Goal: Information Seeking & Learning: Learn about a topic

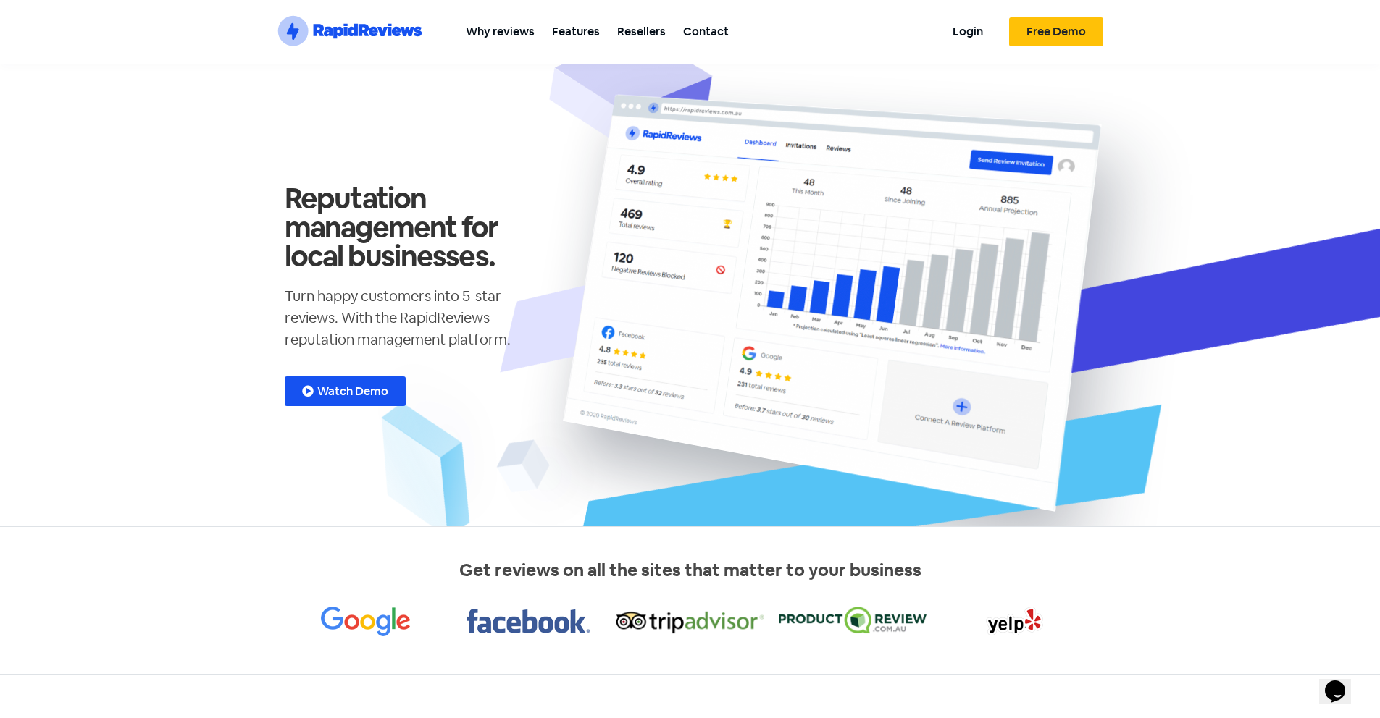
click at [533, 248] on h1 "Reputation management for local businesses." at bounding box center [415, 227] width 261 height 87
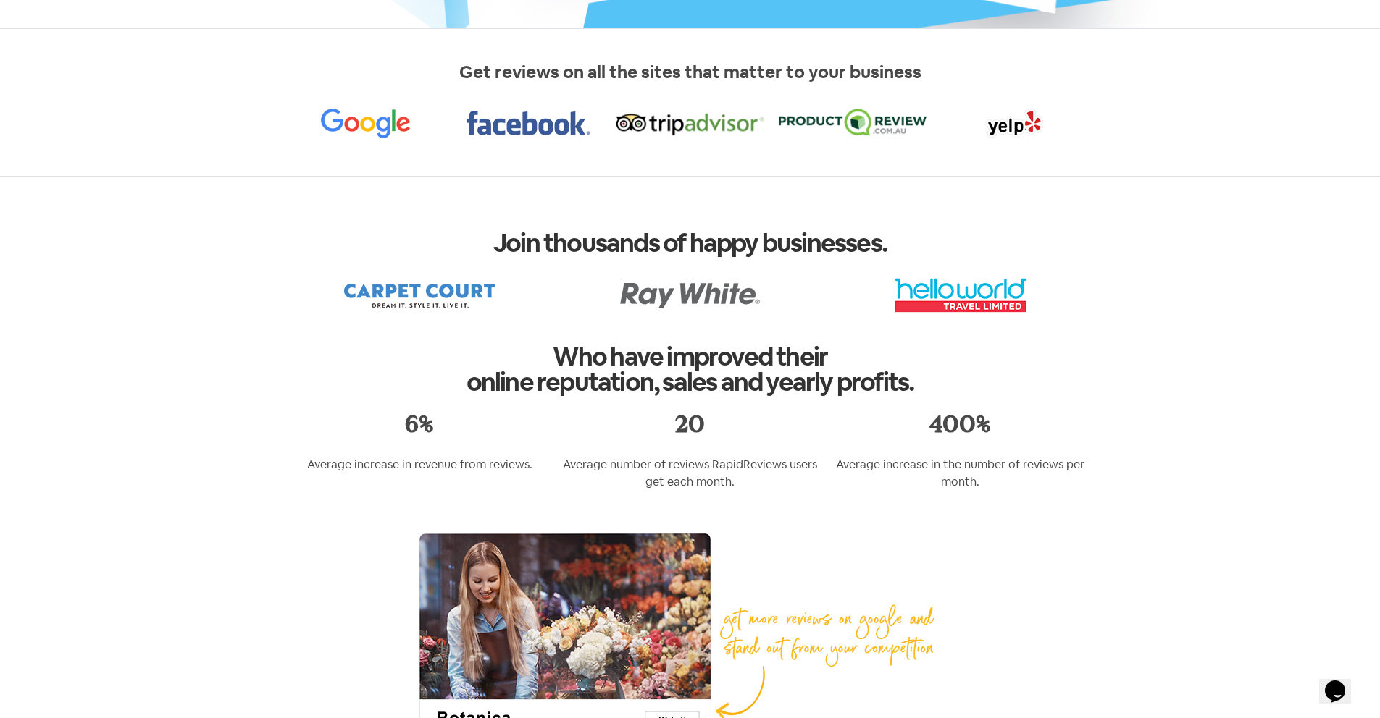
scroll to position [43, 0]
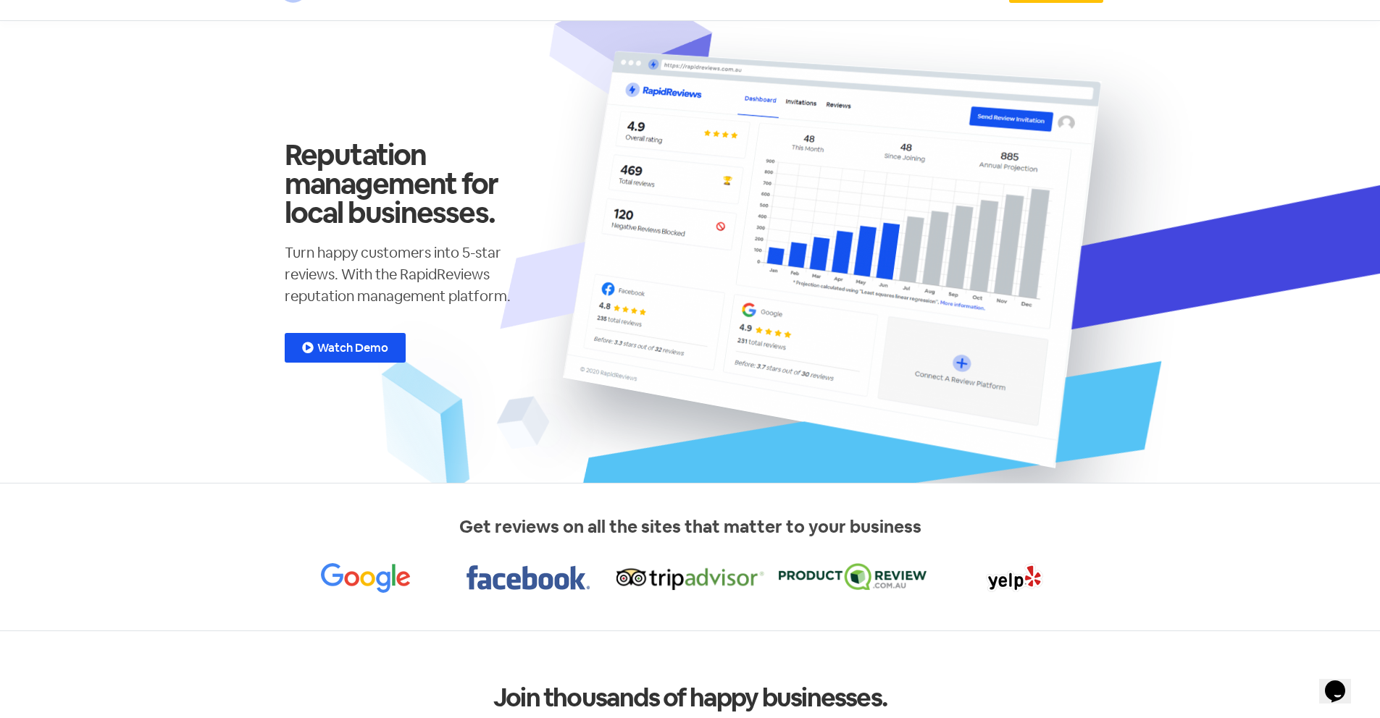
drag, startPoint x: 277, startPoint y: 250, endPoint x: 383, endPoint y: 264, distance: 106.6
click at [421, 257] on div "Reputation management for local businesses. Turn happy customers into 5-star re…" at bounding box center [414, 252] width 275 height 416
click at [369, 285] on p "Turn happy customers into 5-star reviews. With the RapidReviews reputation mana…" at bounding box center [415, 274] width 261 height 65
click at [325, 298] on p "Turn happy customers into 5-star reviews. With the RapidReviews reputation mana…" at bounding box center [415, 274] width 261 height 65
click at [331, 277] on p "Turn happy customers into 5-star reviews. With the RapidReviews reputation mana…" at bounding box center [415, 274] width 261 height 65
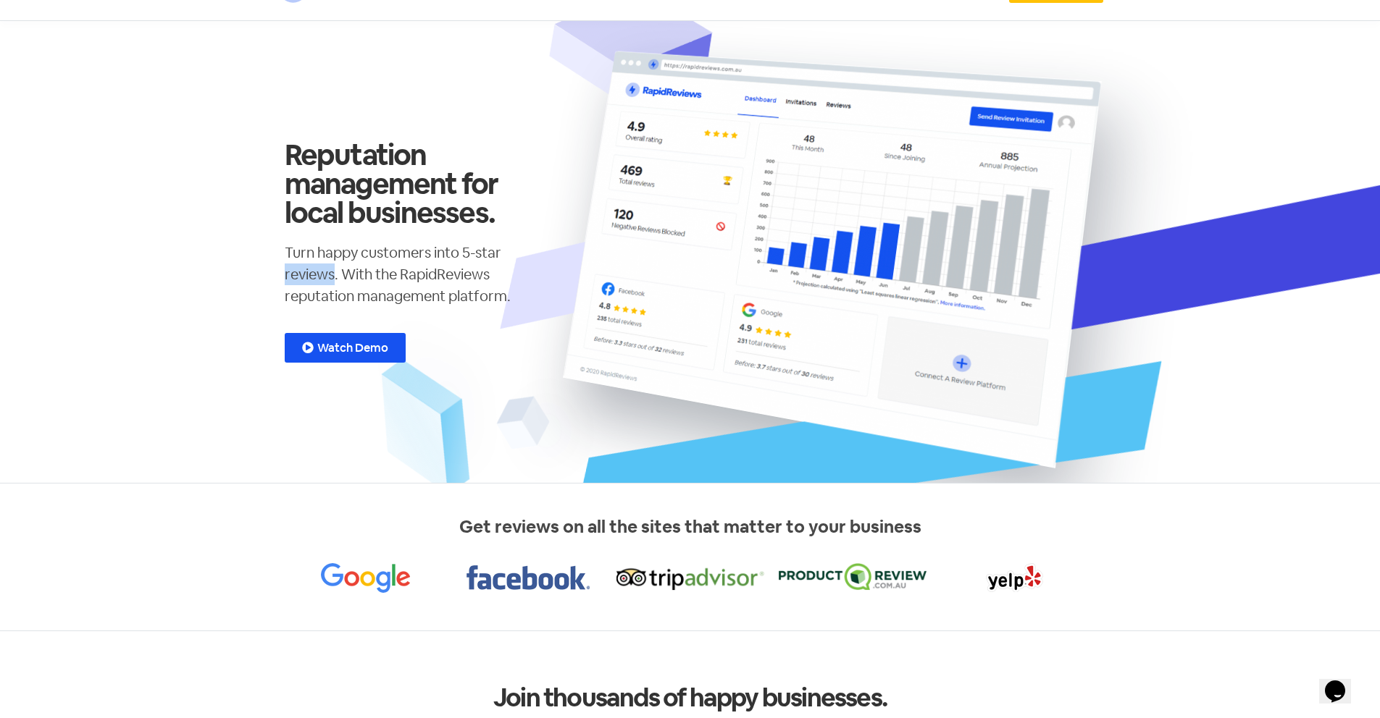
click at [331, 277] on p "Turn happy customers into 5-star reviews. With the RapidReviews reputation mana…" at bounding box center [415, 274] width 261 height 65
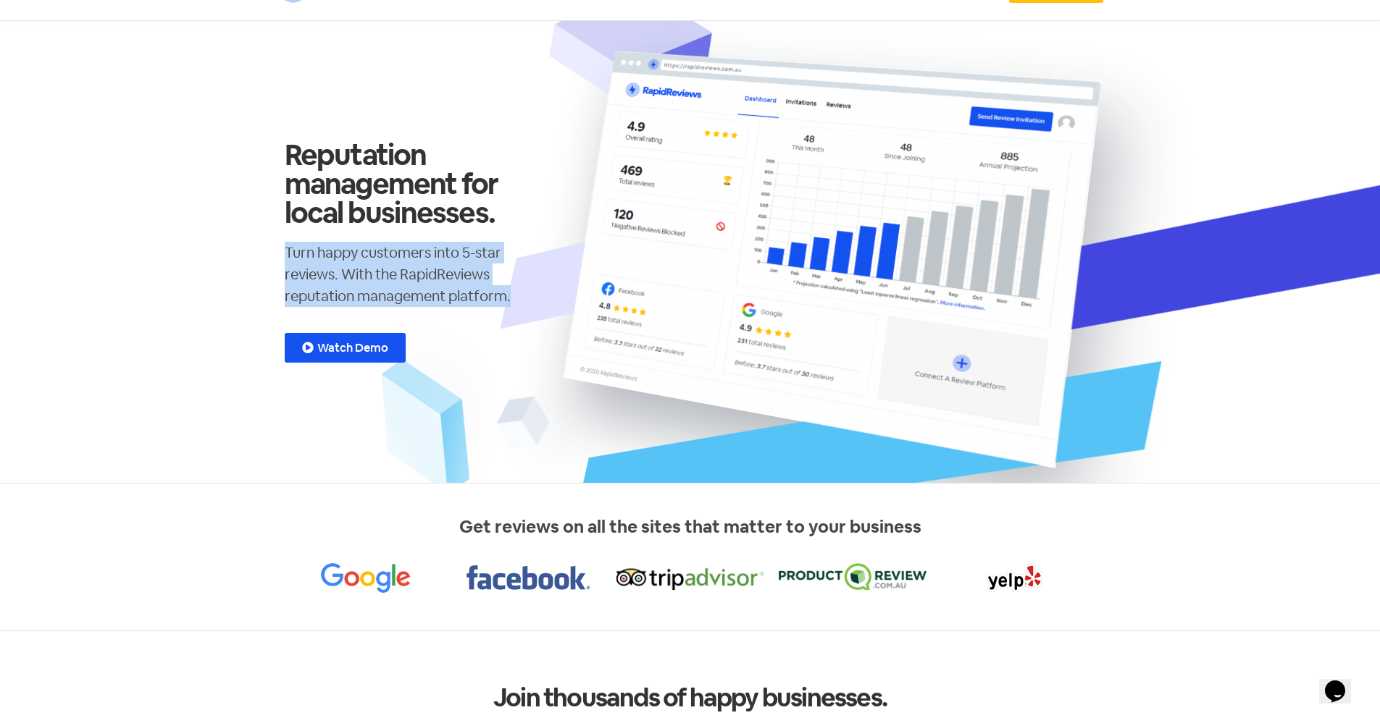
click at [331, 277] on p "Turn happy customers into 5-star reviews. With the RapidReviews reputation mana…" at bounding box center [415, 274] width 261 height 65
click at [362, 265] on p "Turn happy customers into 5-star reviews. With the RapidReviews reputation mana…" at bounding box center [415, 274] width 261 height 65
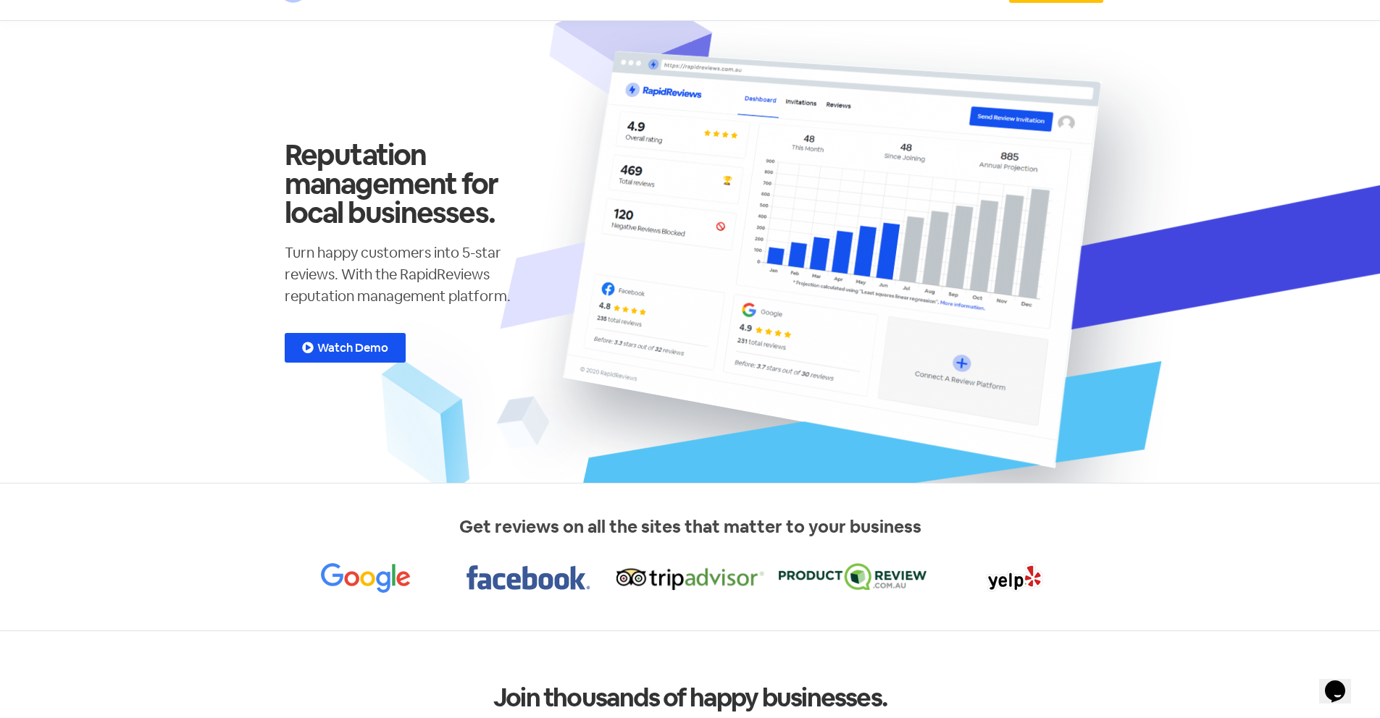
click at [404, 258] on p "Turn happy customers into 5-star reviews. With the RapidReviews reputation mana…" at bounding box center [415, 274] width 261 height 65
click at [421, 275] on p "Turn happy customers into 5-star reviews. With the RapidReviews reputation mana…" at bounding box center [415, 274] width 261 height 65
click at [425, 298] on p "Turn happy customers into 5-star reviews. With the RapidReviews reputation mana…" at bounding box center [415, 274] width 261 height 65
click at [427, 314] on div "Turn happy customers into 5-star reviews. With the RapidReviews reputation mana…" at bounding box center [415, 280] width 261 height 77
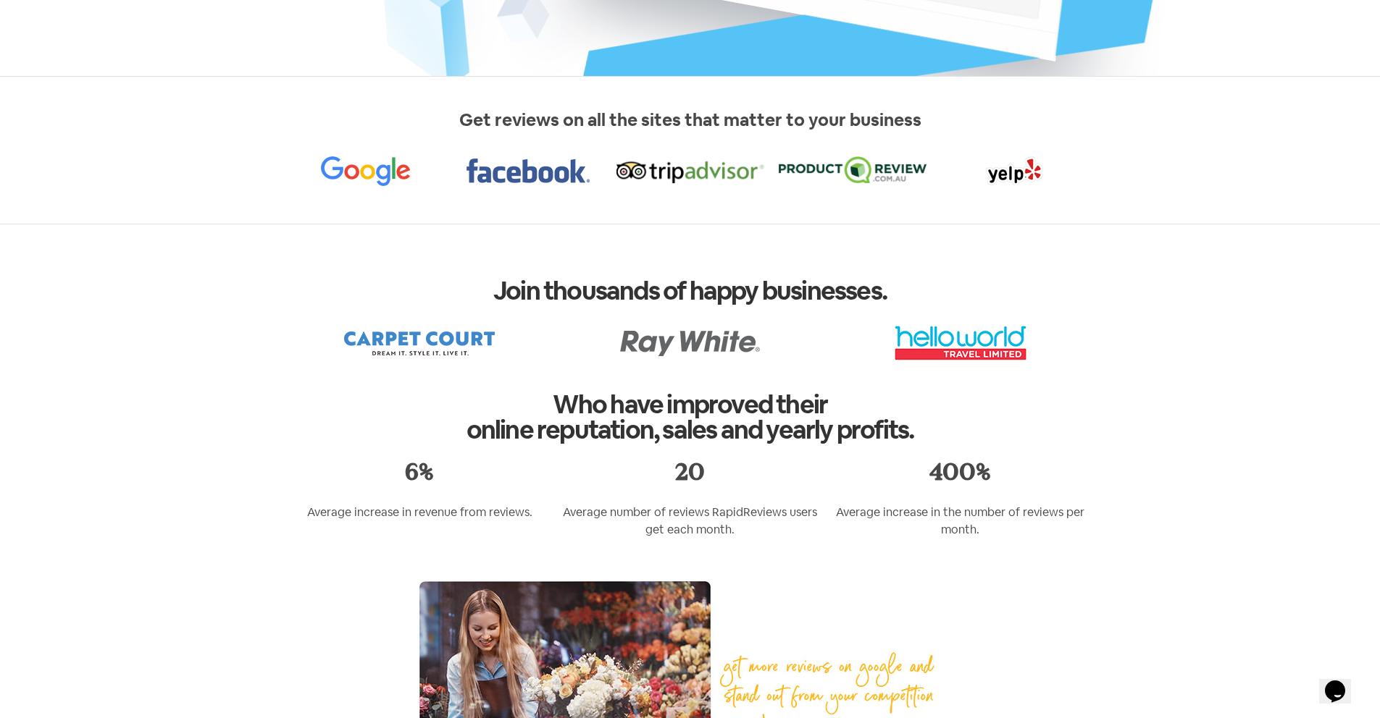
scroll to position [451, 0]
click at [373, 175] on img at bounding box center [365, 170] width 89 height 30
click at [500, 177] on img at bounding box center [527, 170] width 123 height 30
click at [642, 159] on img at bounding box center [690, 170] width 148 height 30
click at [802, 164] on img at bounding box center [852, 169] width 148 height 28
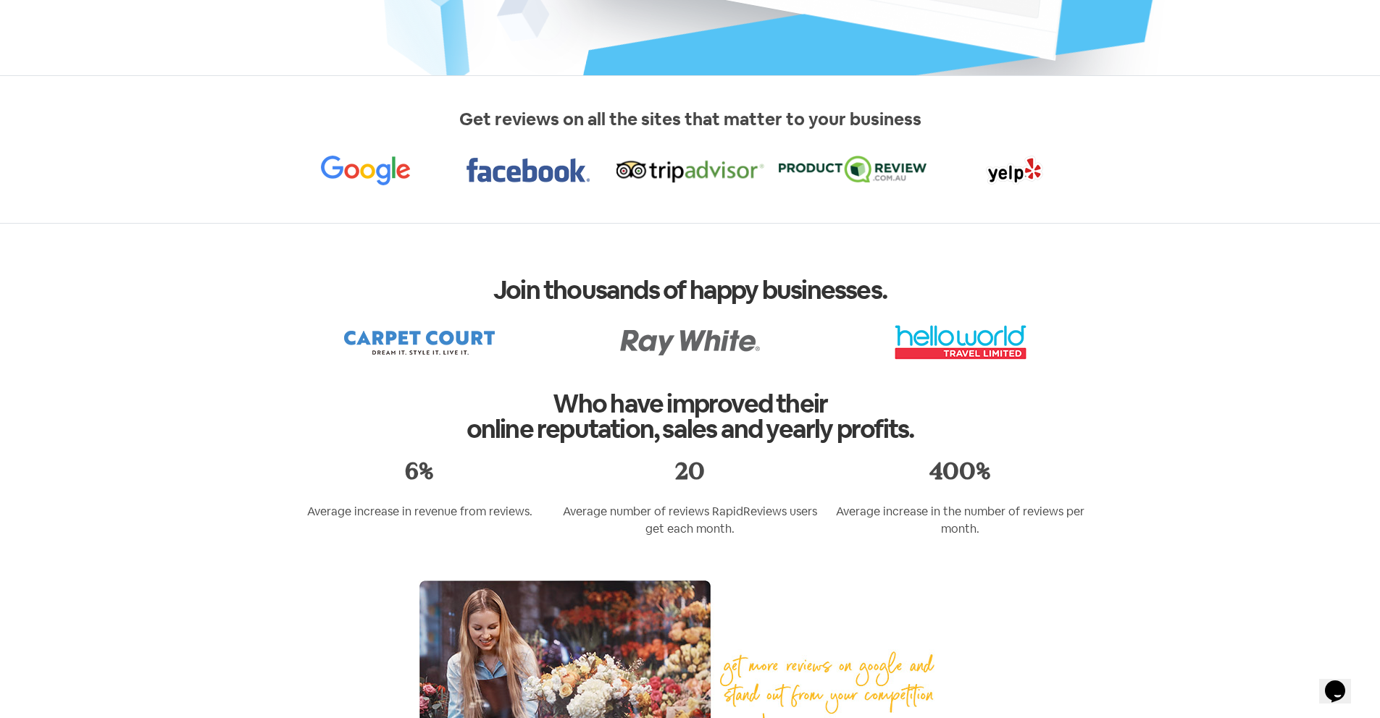
click at [1004, 157] on img at bounding box center [1014, 170] width 57 height 30
click at [390, 337] on img at bounding box center [419, 342] width 159 height 36
click at [603, 330] on div at bounding box center [690, 342] width 256 height 36
click at [1014, 346] on img at bounding box center [960, 342] width 159 height 36
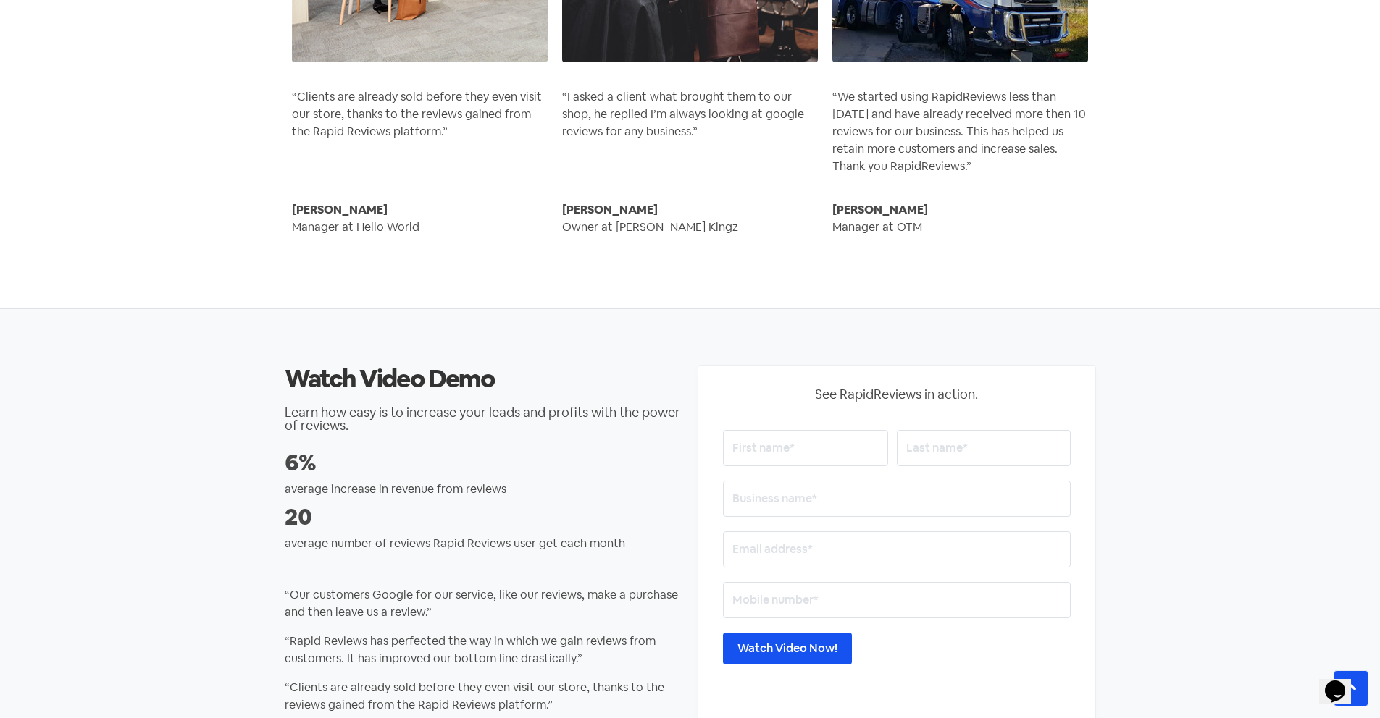
scroll to position [2242, 0]
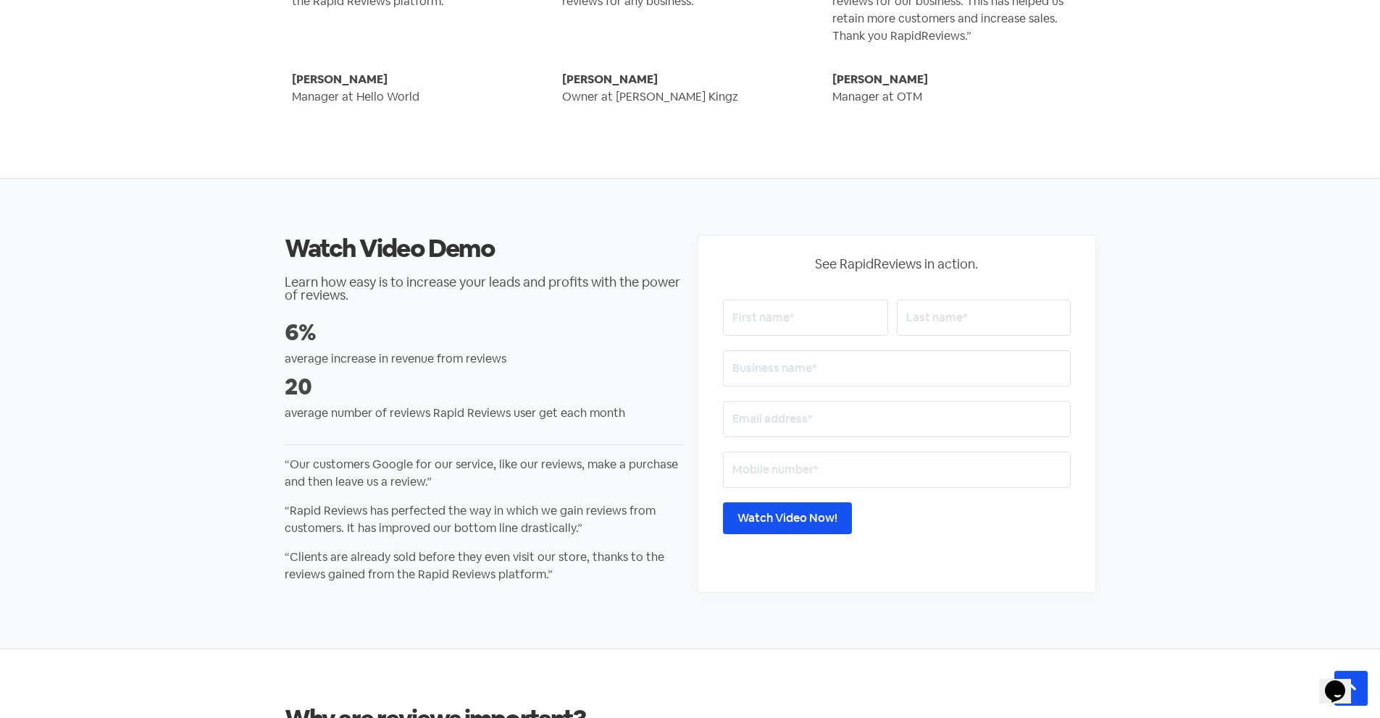
click at [771, 345] on div at bounding box center [897, 325] width 348 height 51
click at [774, 326] on input "text" at bounding box center [805, 318] width 165 height 36
click at [764, 356] on input "text" at bounding box center [897, 369] width 348 height 36
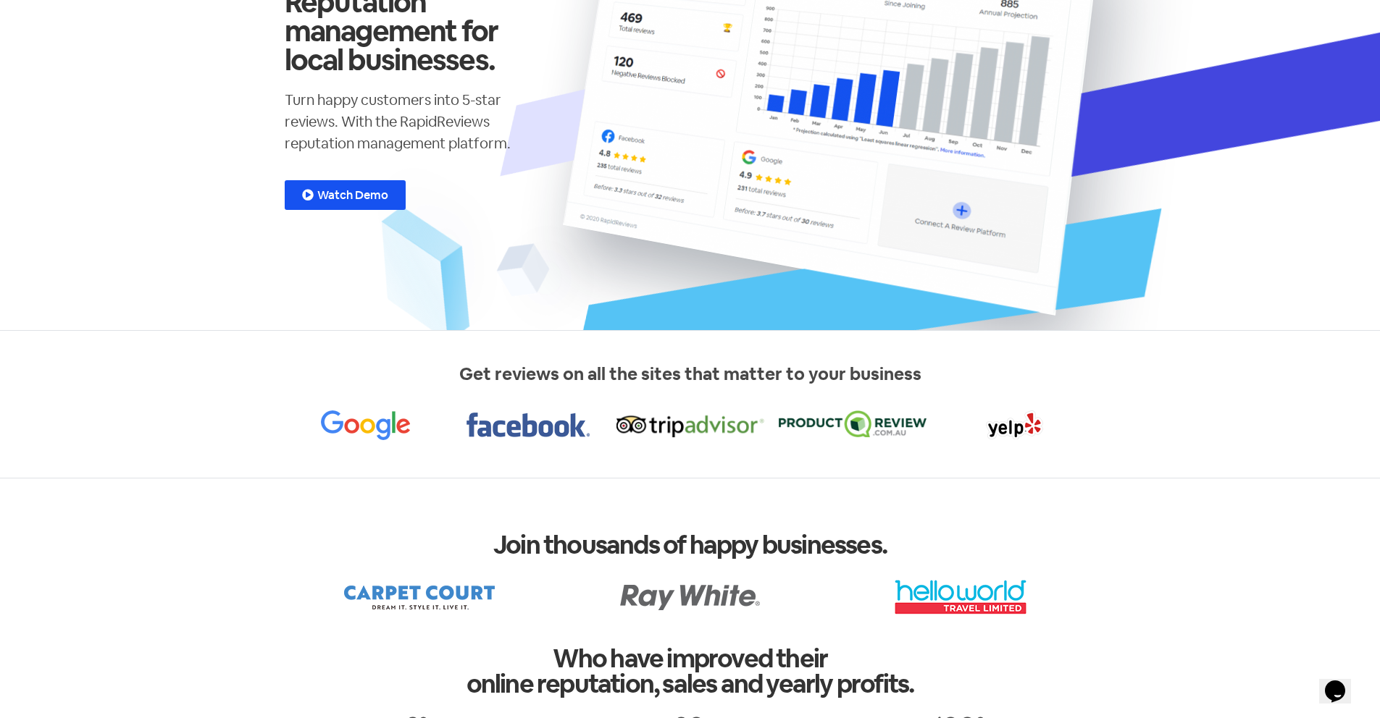
scroll to position [0, 0]
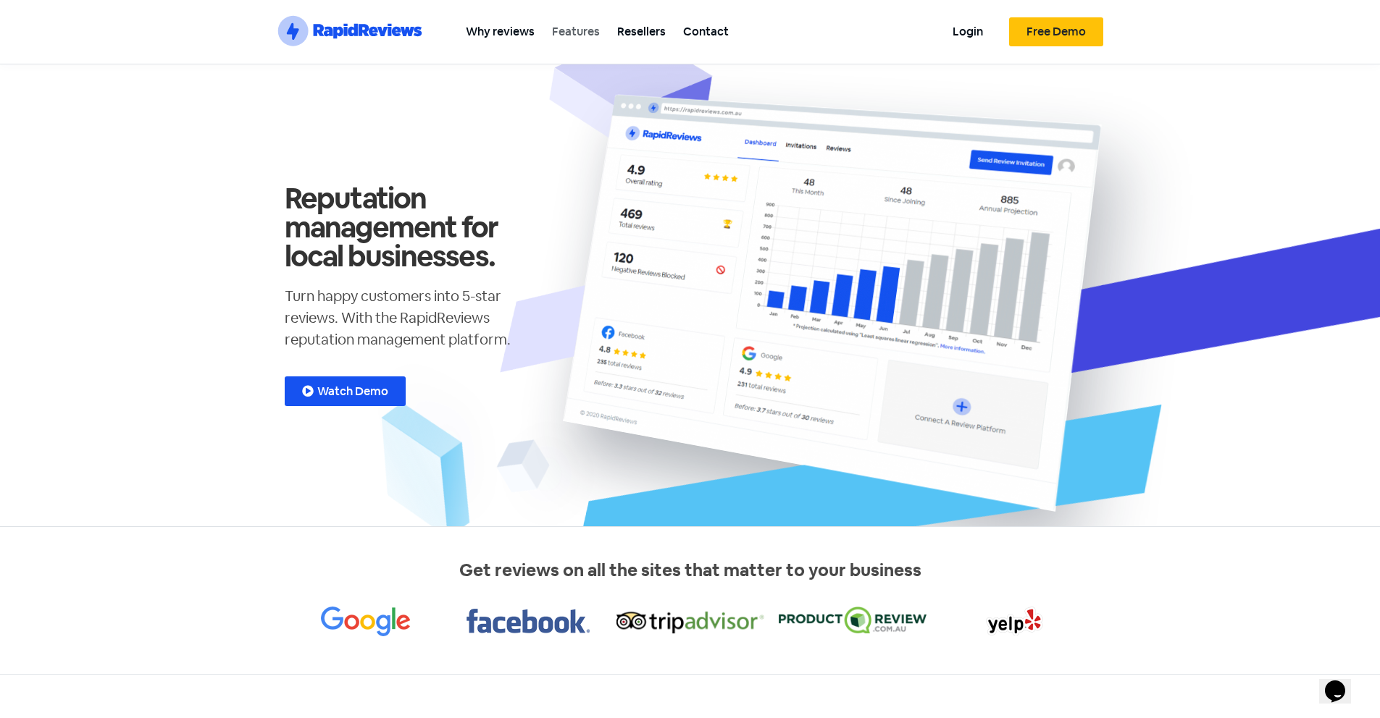
click at [588, 20] on link "Features" at bounding box center [575, 31] width 65 height 33
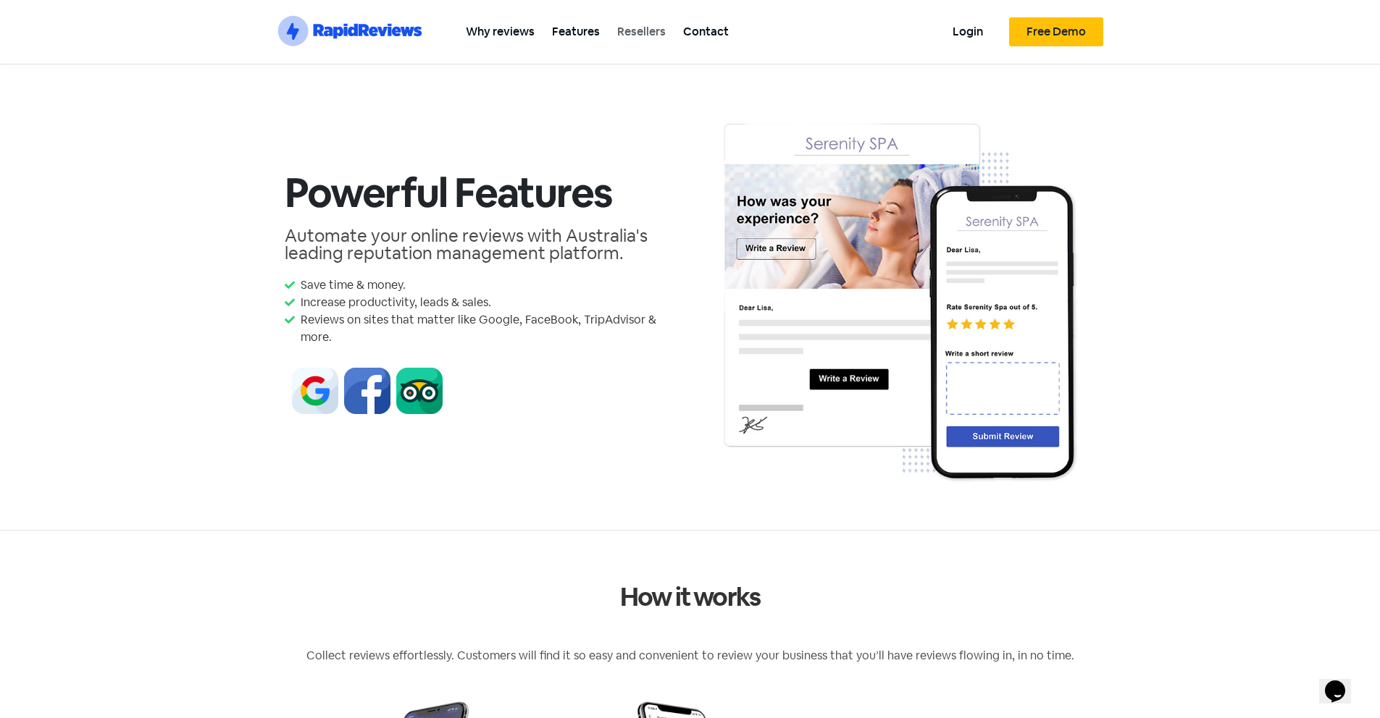
click at [648, 45] on link "Resellers" at bounding box center [641, 31] width 66 height 33
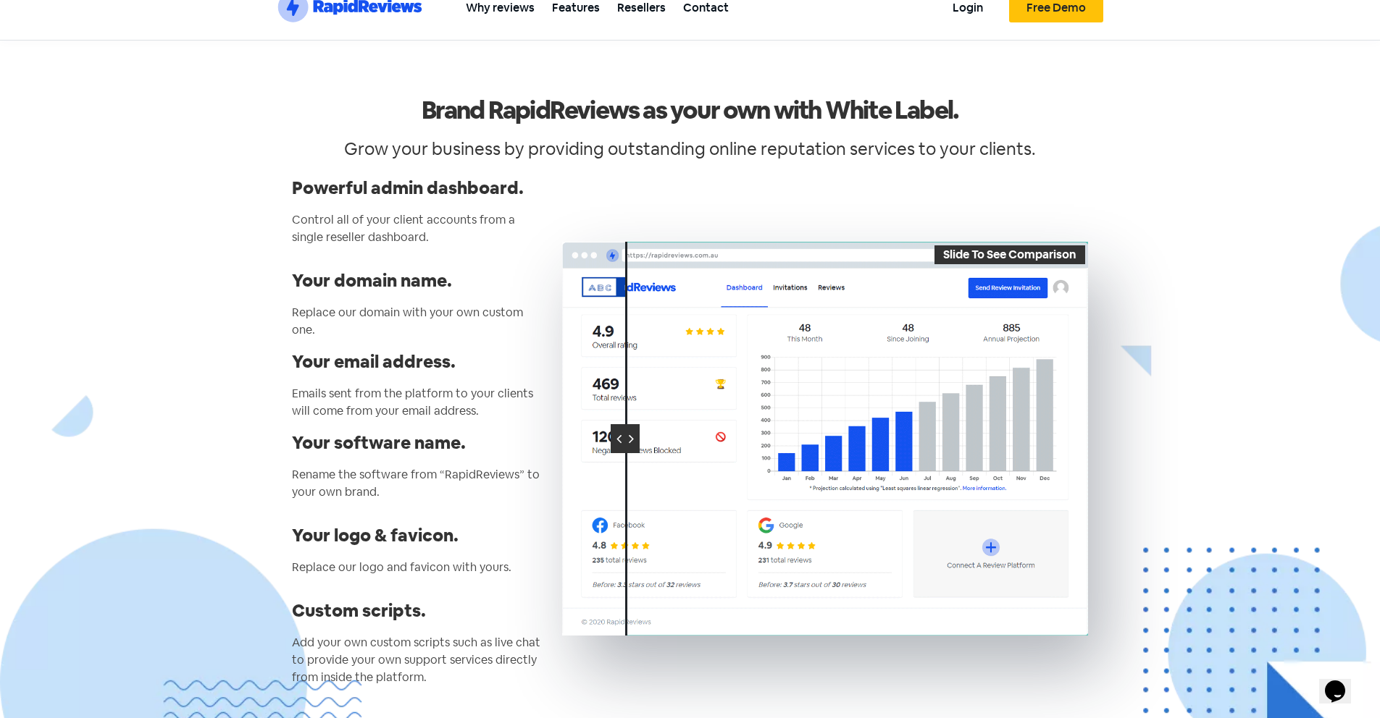
scroll to position [25, 0]
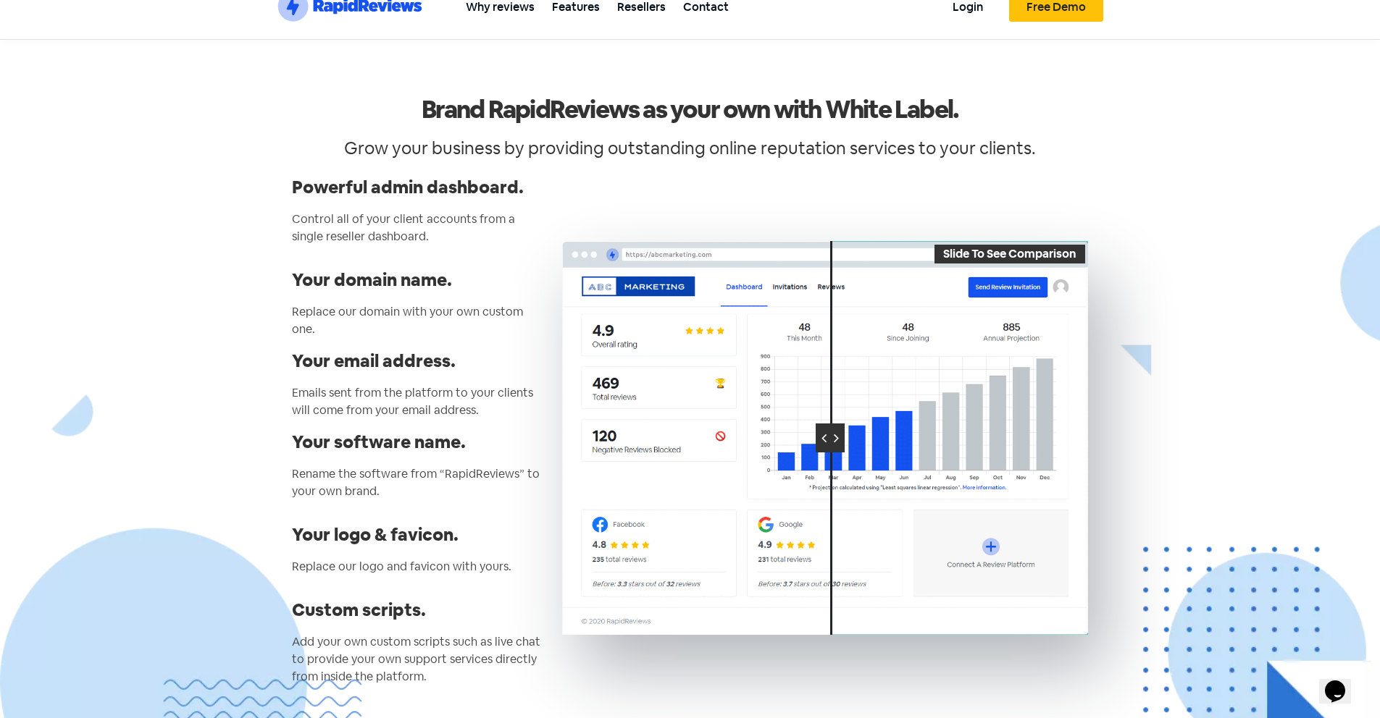
drag, startPoint x: 626, startPoint y: 421, endPoint x: 569, endPoint y: 413, distance: 57.9
click at [815, 424] on div at bounding box center [829, 438] width 29 height 29
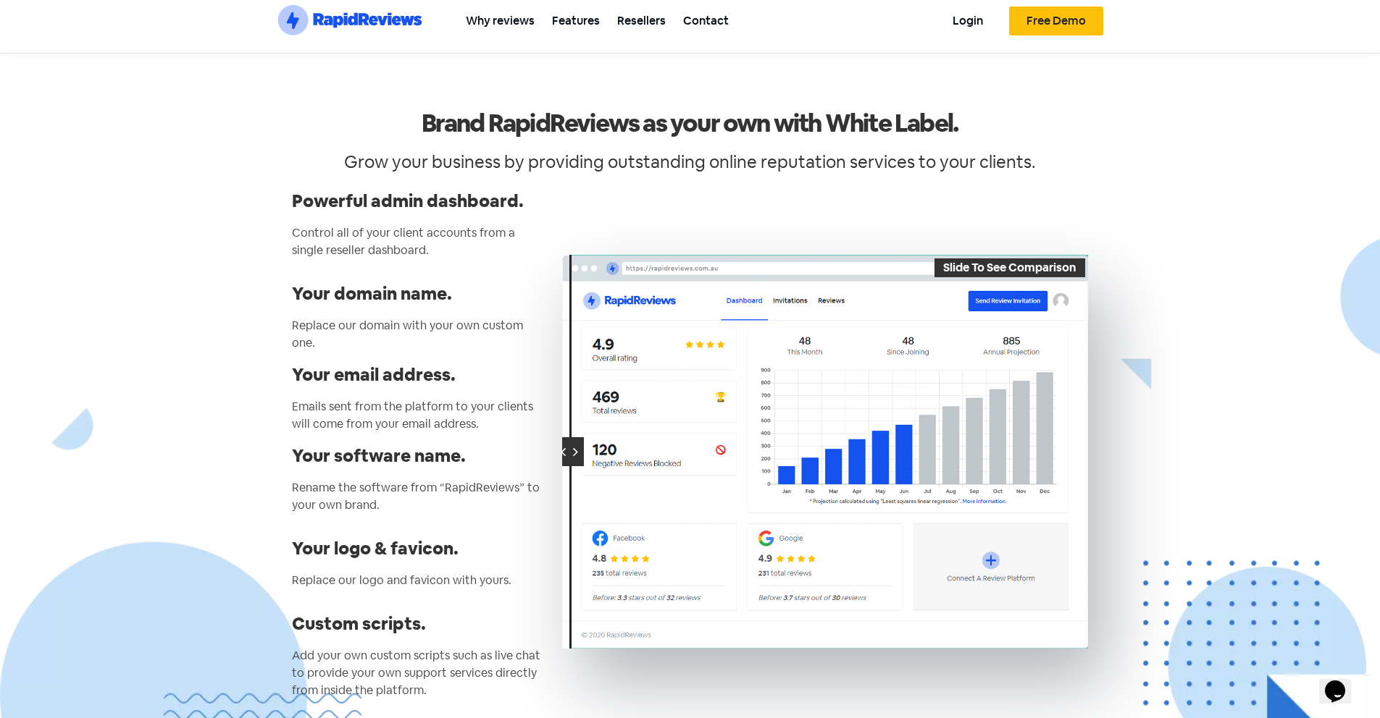
scroll to position [0, 0]
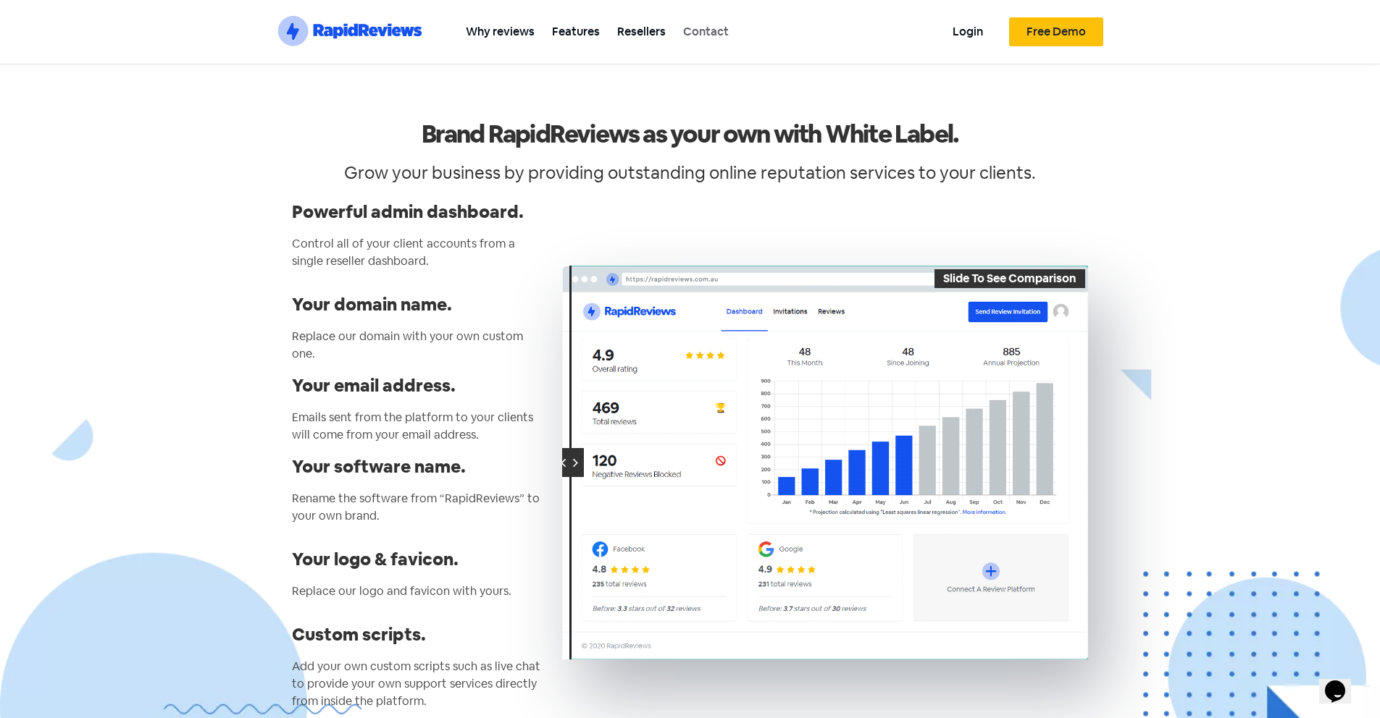
click at [683, 30] on link "Contact" at bounding box center [705, 31] width 63 height 33
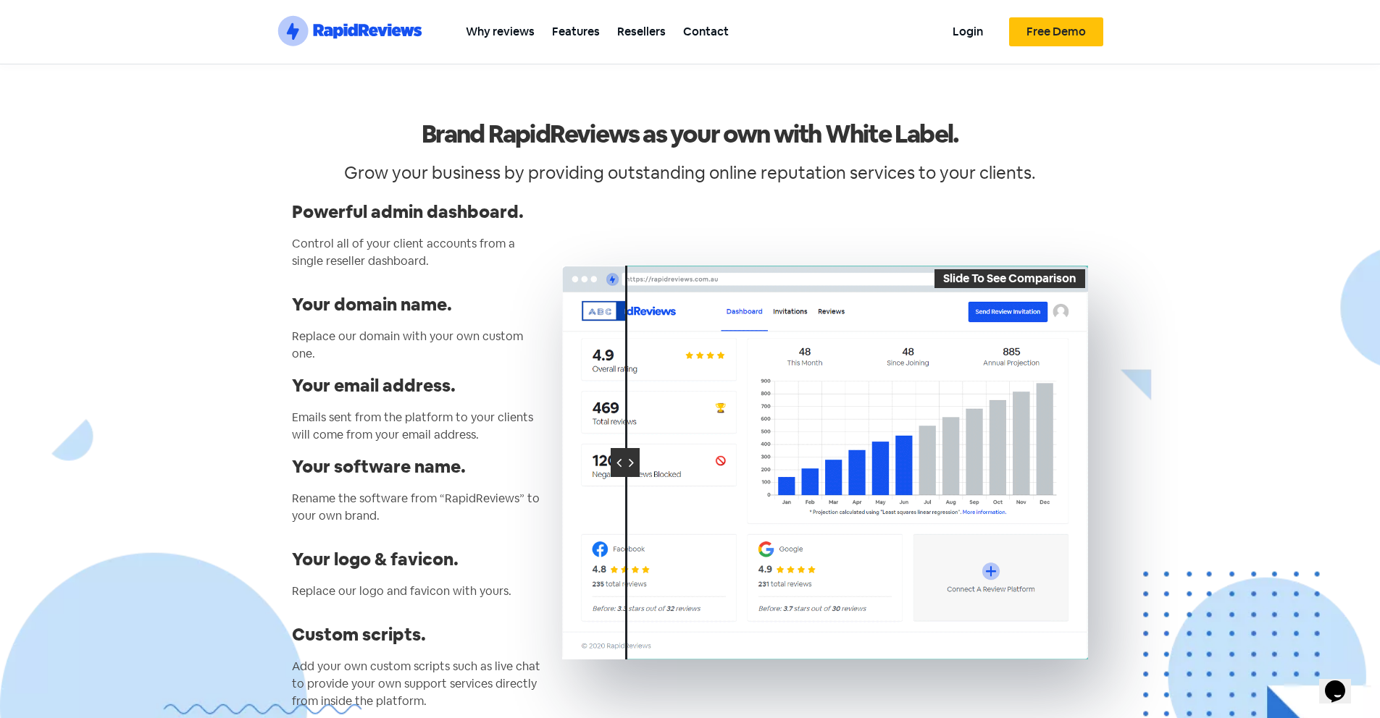
click at [413, 551] on h4 "Your logo & favicon." at bounding box center [420, 559] width 256 height 17
click at [524, 658] on p "Add your own custom scripts such as live chat to provide your own support servi…" at bounding box center [420, 684] width 256 height 52
drag, startPoint x: 624, startPoint y: 456, endPoint x: 597, endPoint y: 483, distance: 38.4
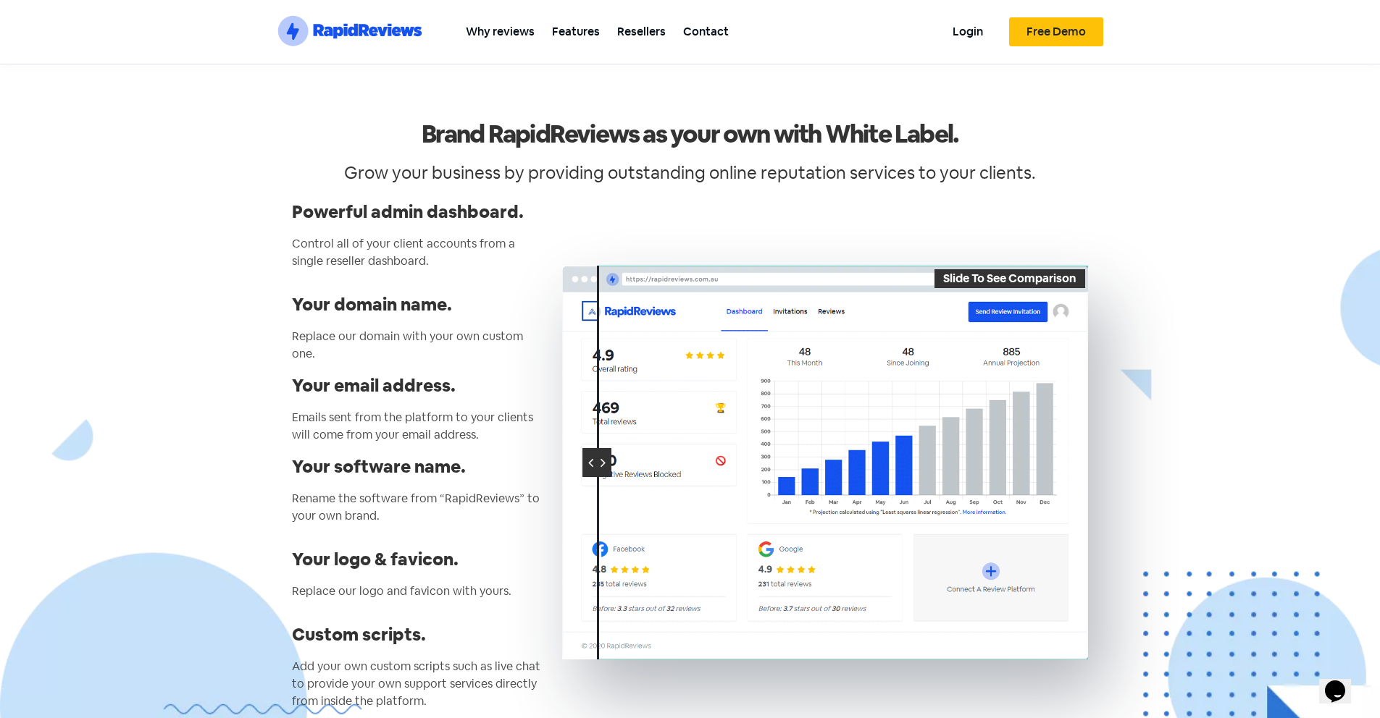
click at [597, 483] on div at bounding box center [596, 463] width 29 height 394
click at [712, 35] on link "Contact" at bounding box center [705, 31] width 63 height 33
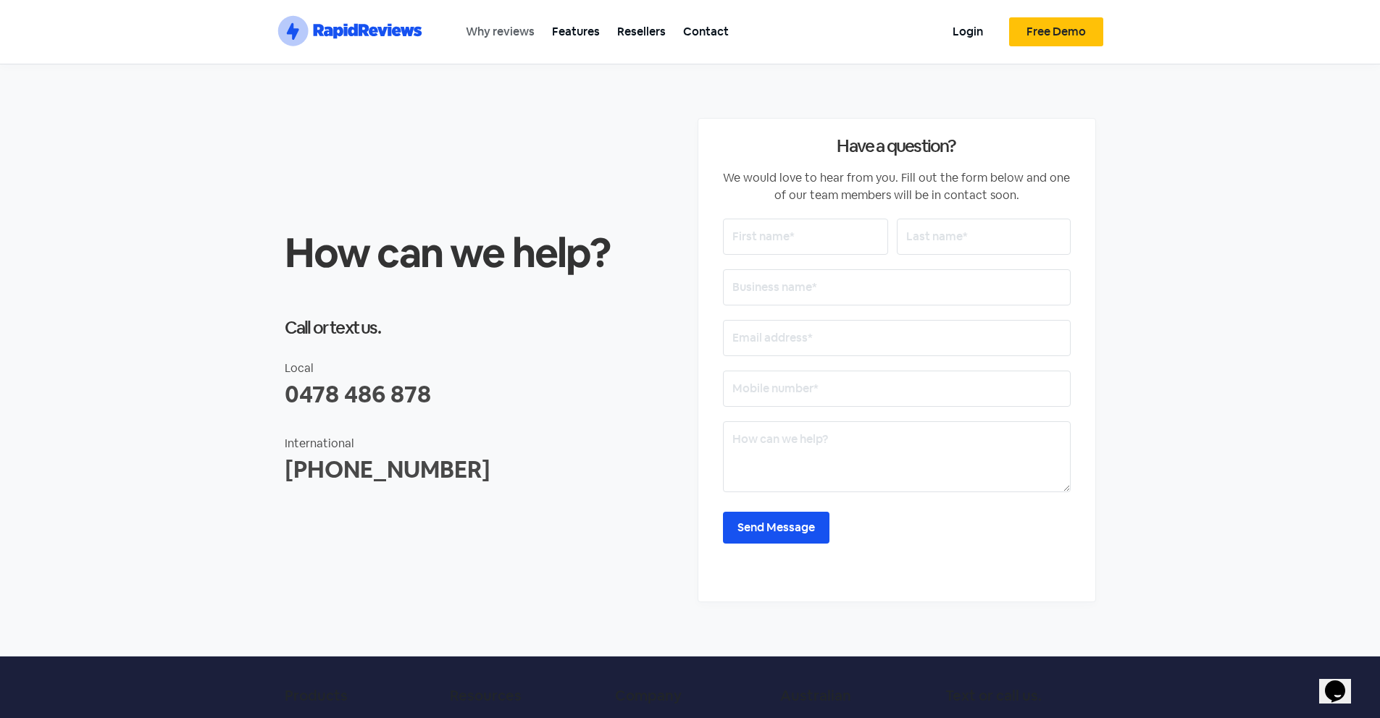
click at [493, 36] on link "Why reviews" at bounding box center [500, 31] width 86 height 33
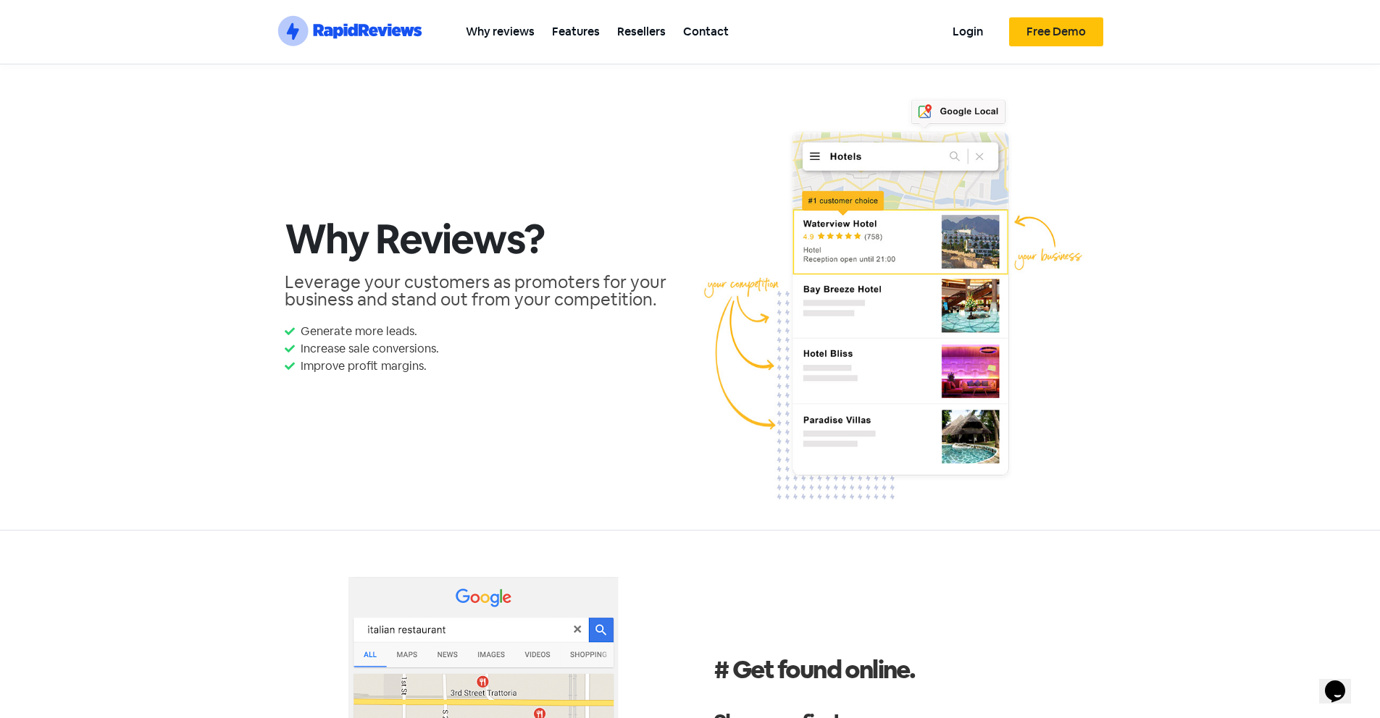
click at [372, 31] on icon at bounding box center [373, 31] width 9 height 9
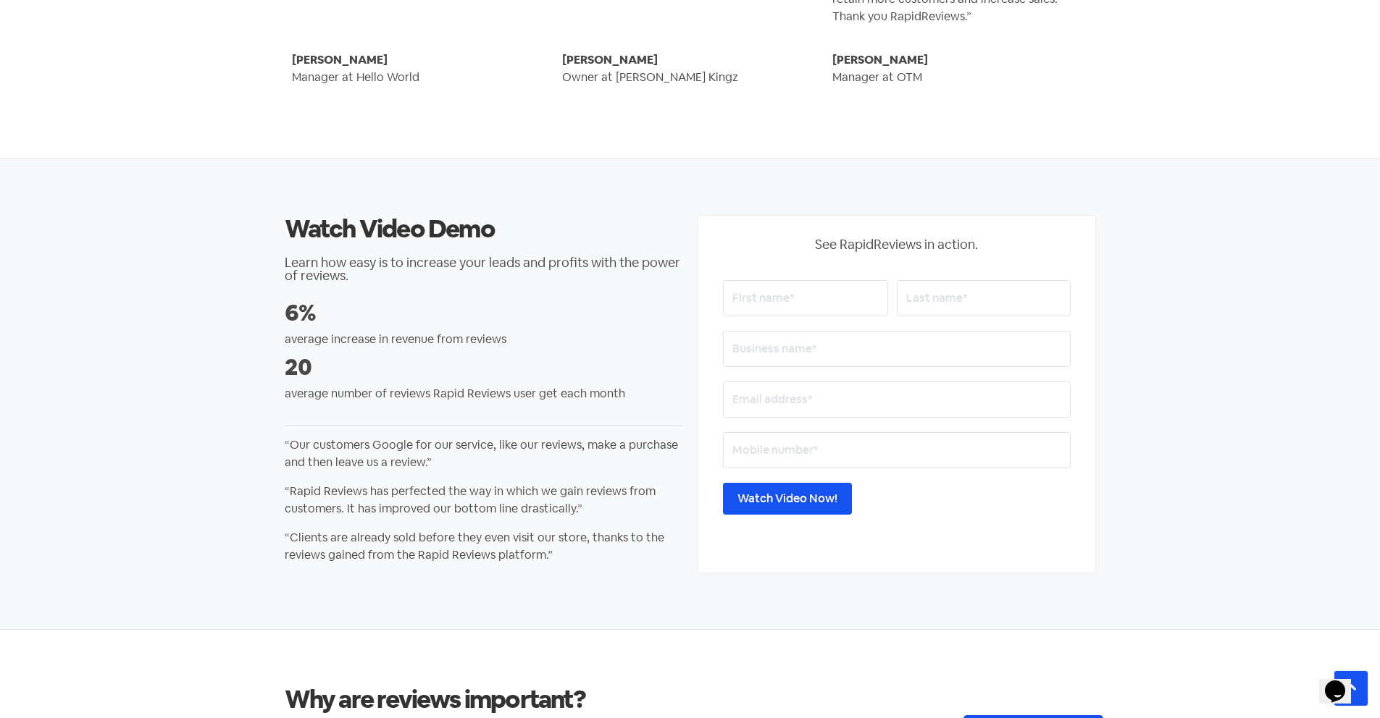
scroll to position [2654, 0]
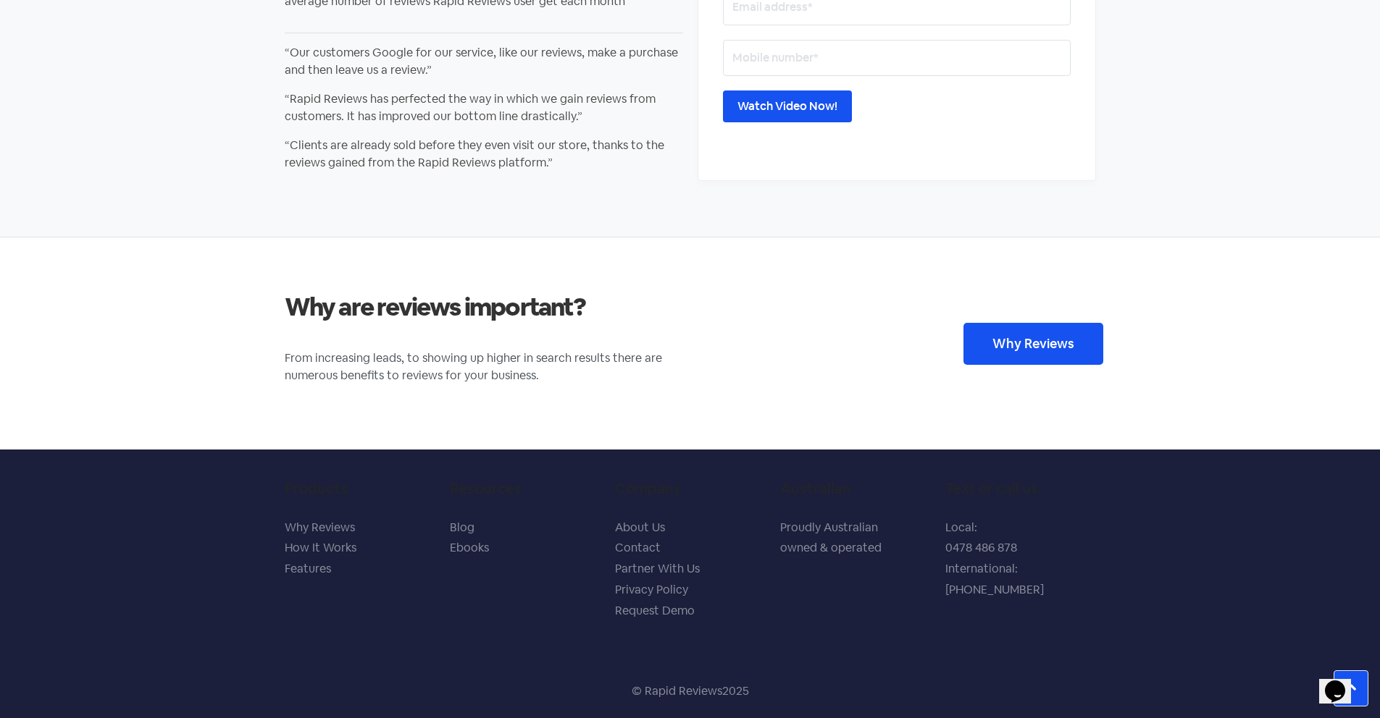
click at [1338, 681] on icon "$i18n('chat', 'chat_widget')" at bounding box center [1335, 692] width 20 height 22
click at [1340, 685] on button "Close Chat This icon closes the chat window." at bounding box center [1332, 694] width 26 height 19
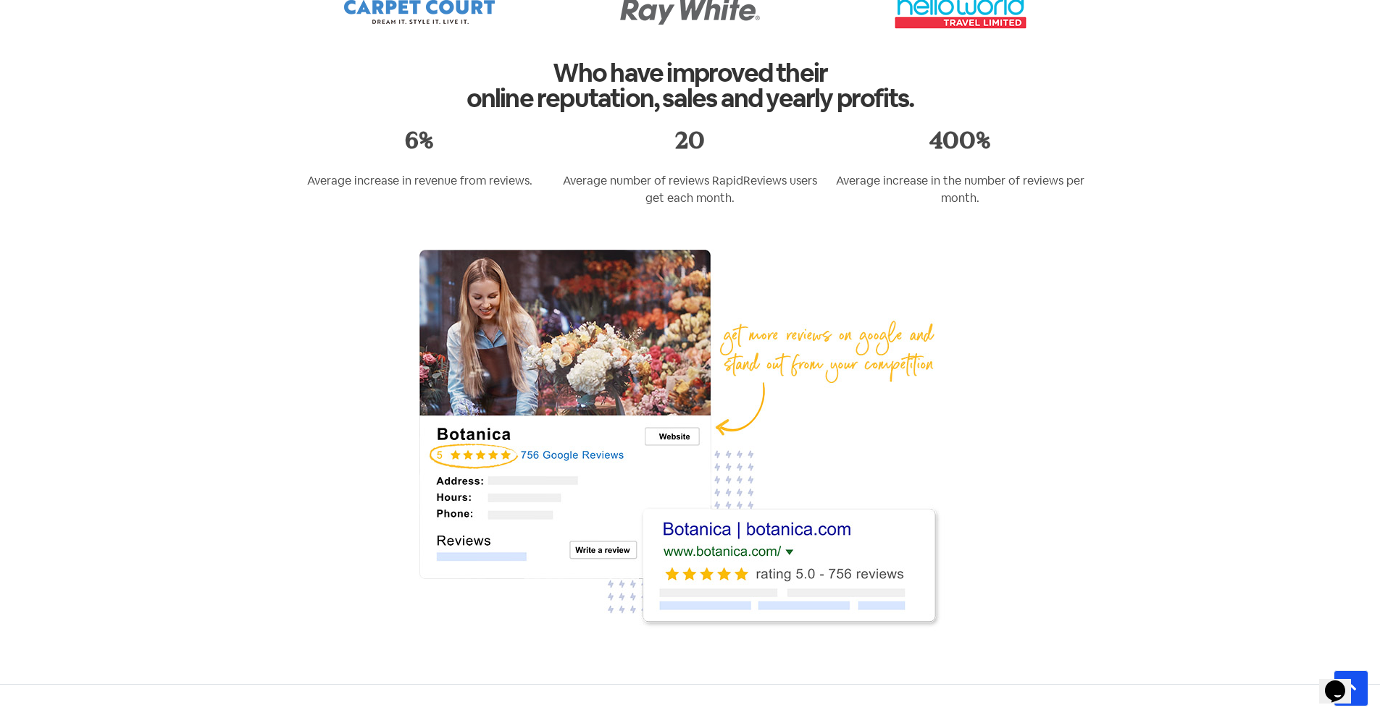
scroll to position [0, 0]
